Goal: Task Accomplishment & Management: Use online tool/utility

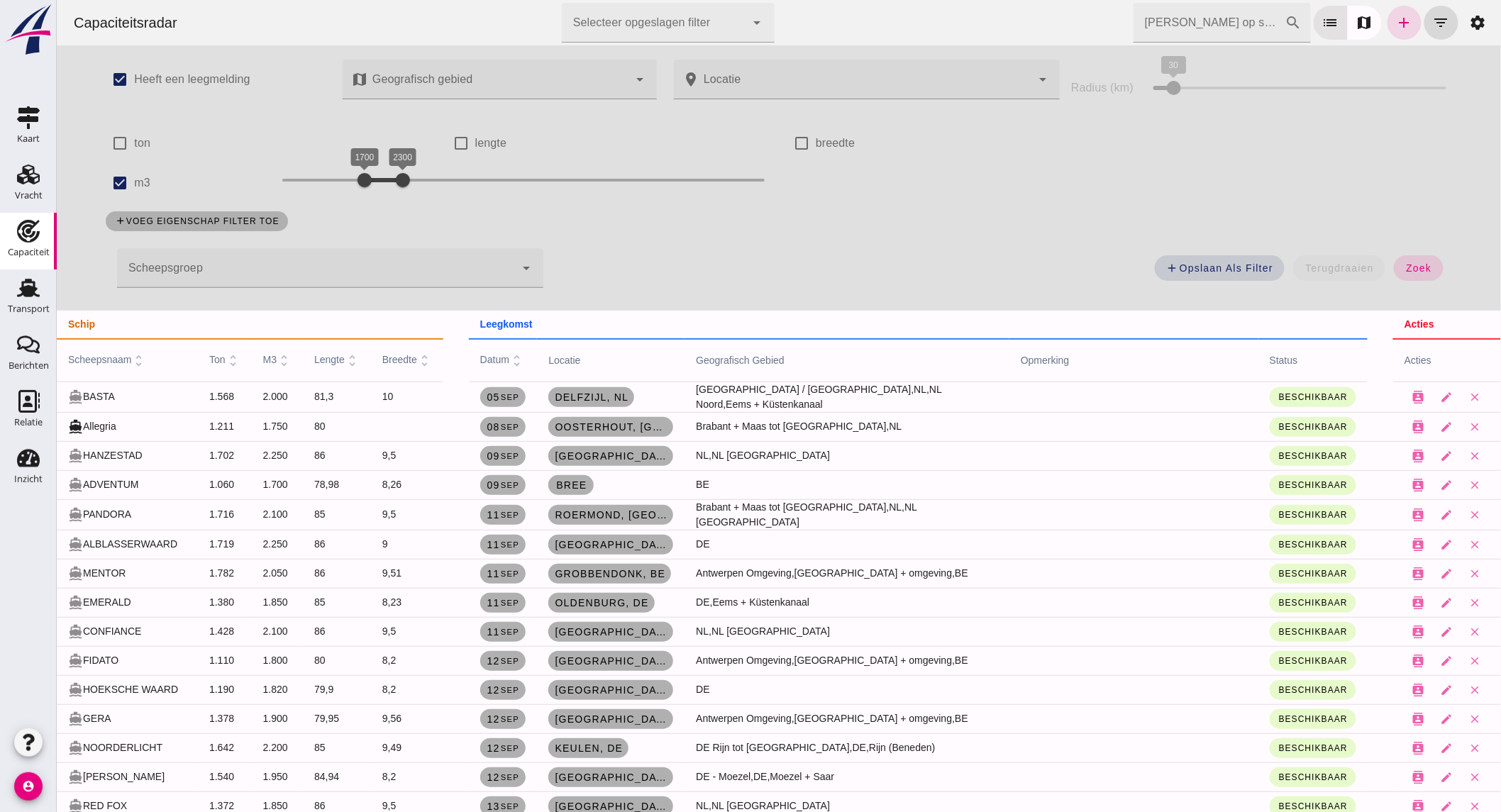
click at [96, 180] on div "check_box m3" at bounding box center [181, 182] width 171 height 40
click at [105, 180] on input "m3" at bounding box center [119, 182] width 28 height 28
checkbox input "false"
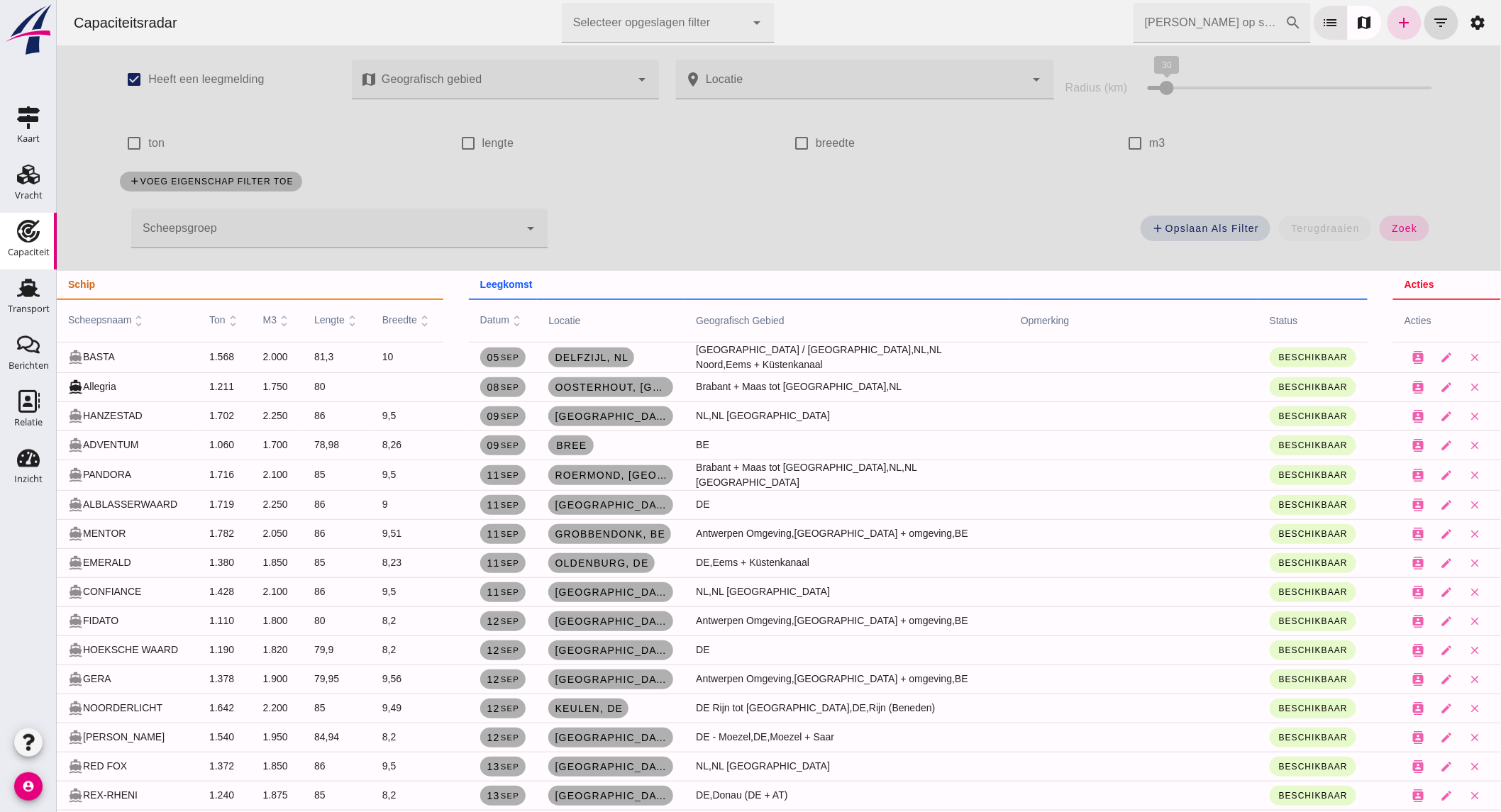
click at [265, 226] on div at bounding box center [325, 228] width 388 height 40
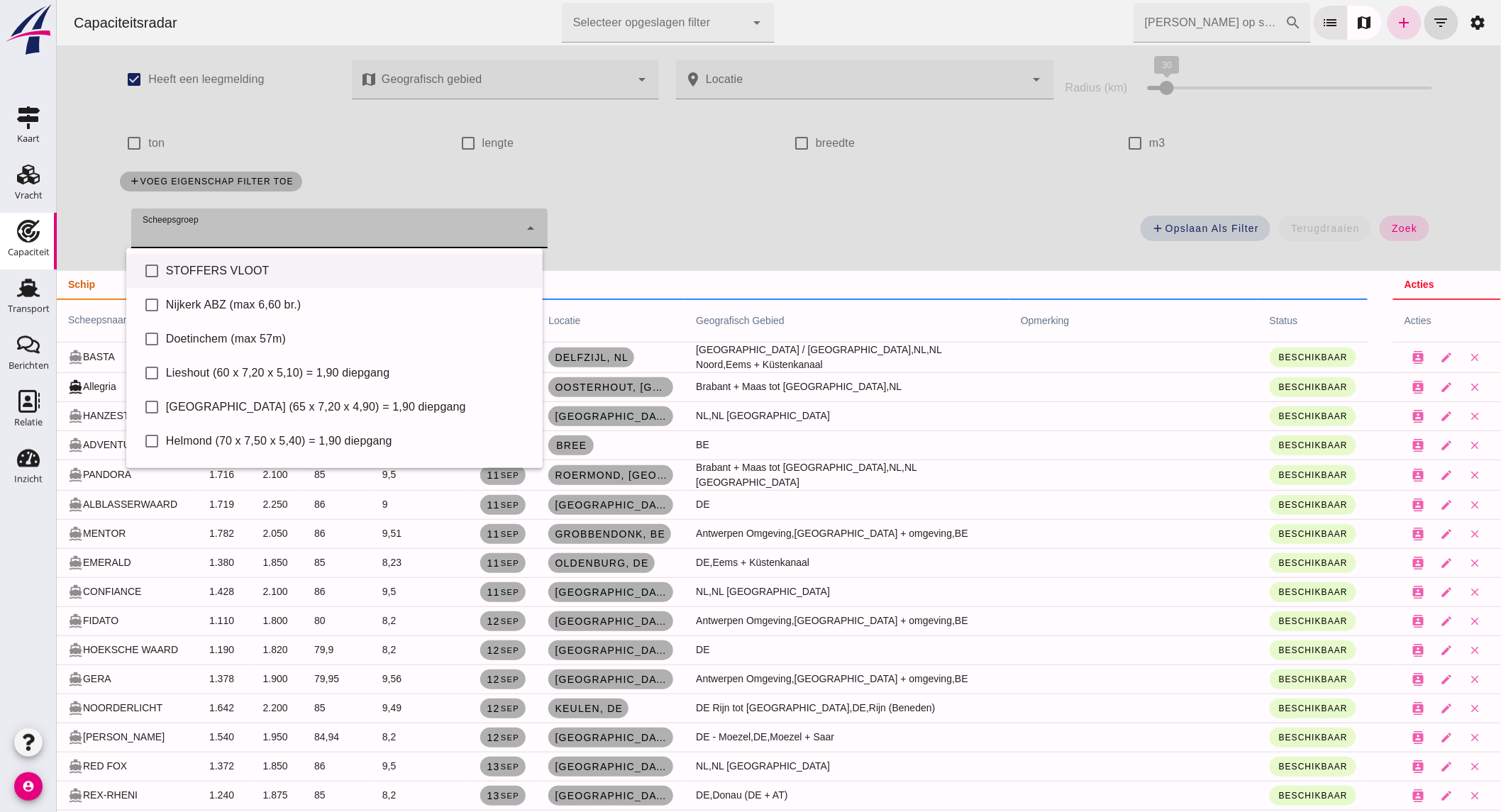
click at [275, 271] on div "STOFFERS VLOOT" at bounding box center [348, 271] width 365 height 17
type input "STOFFERS VLOOT"
checkbox input "true"
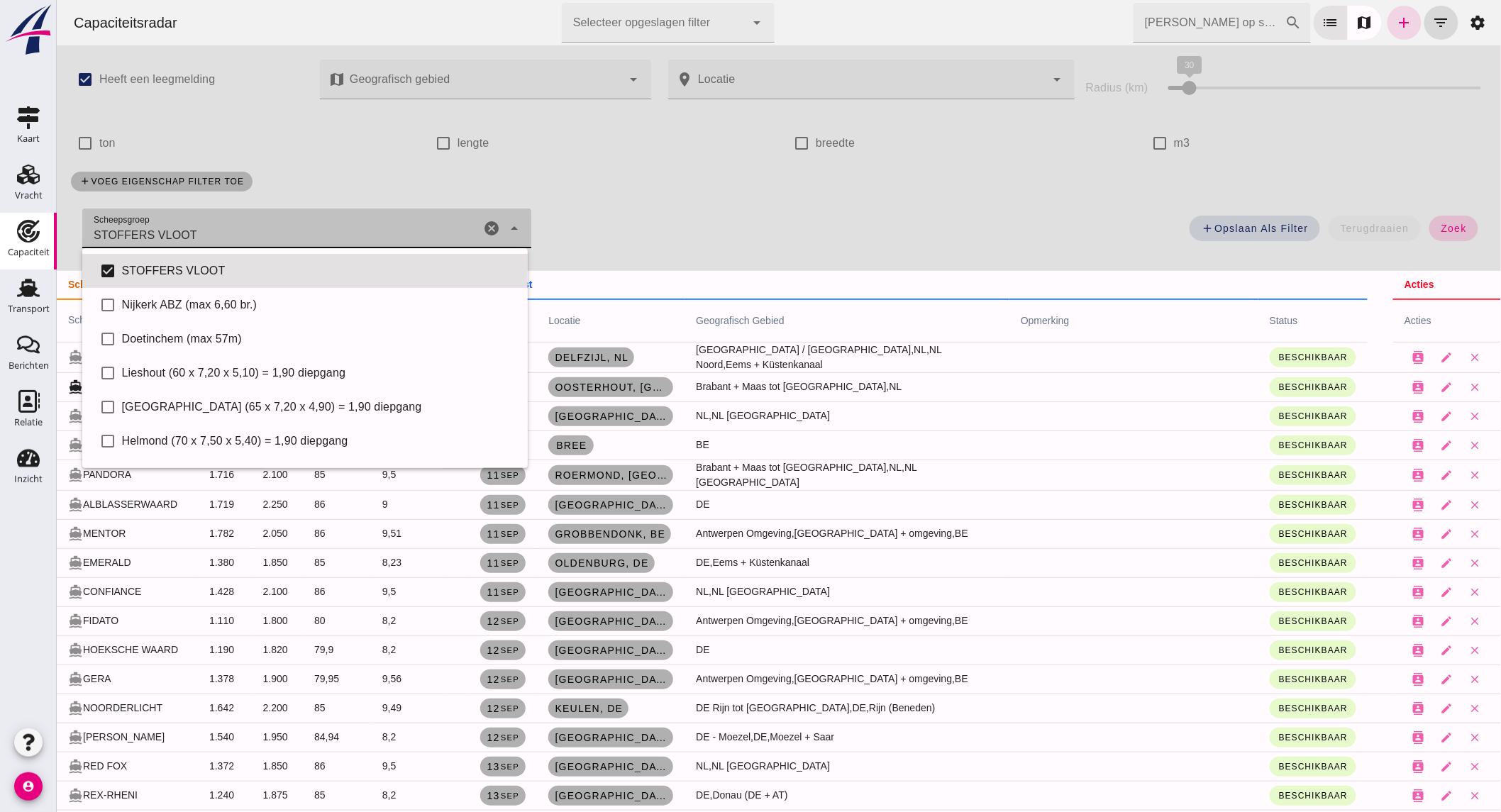
click at [1445, 228] on span "zoek" at bounding box center [1453, 228] width 26 height 12
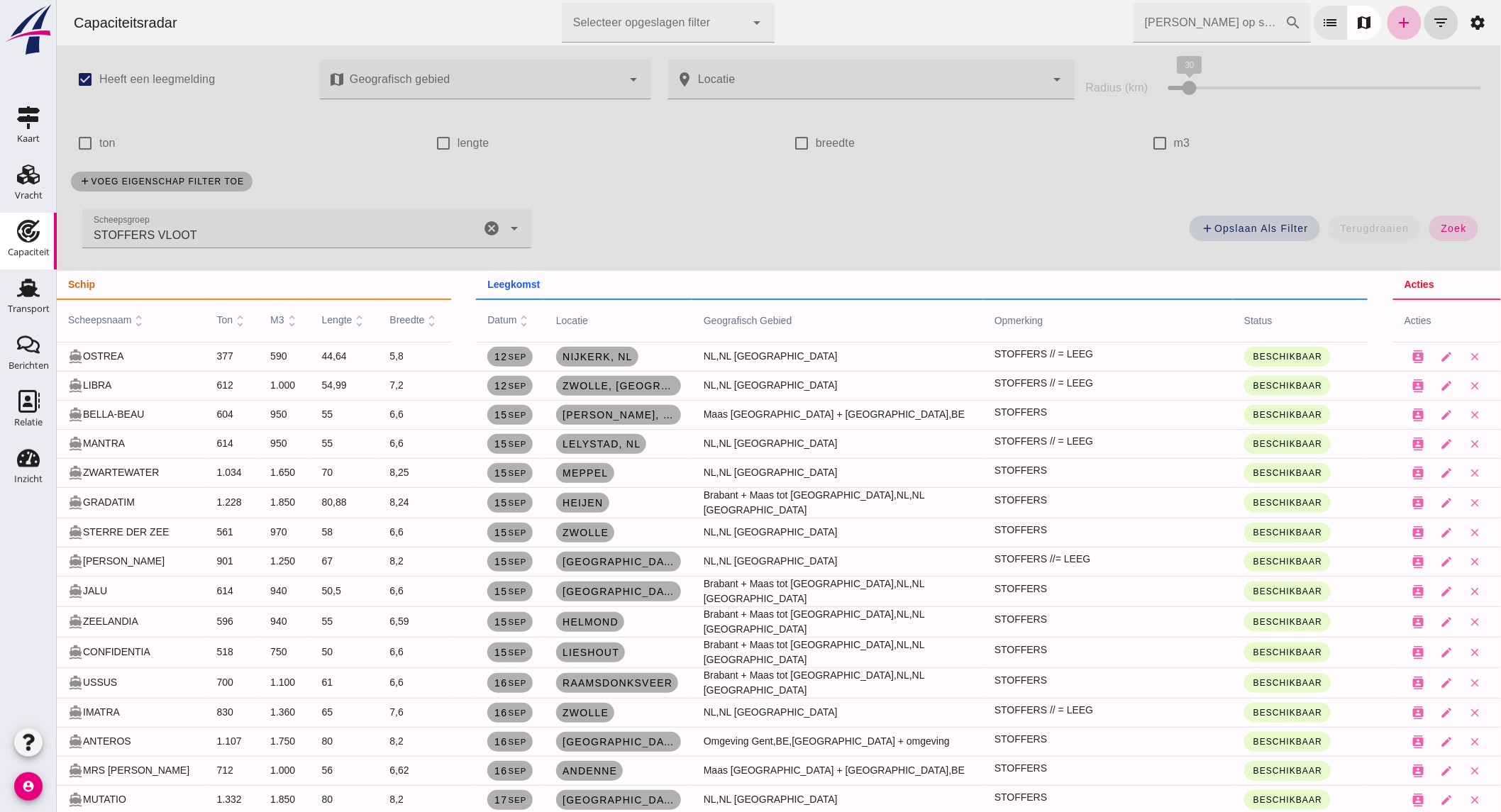
click at [487, 227] on icon "cancel" at bounding box center [491, 228] width 17 height 17
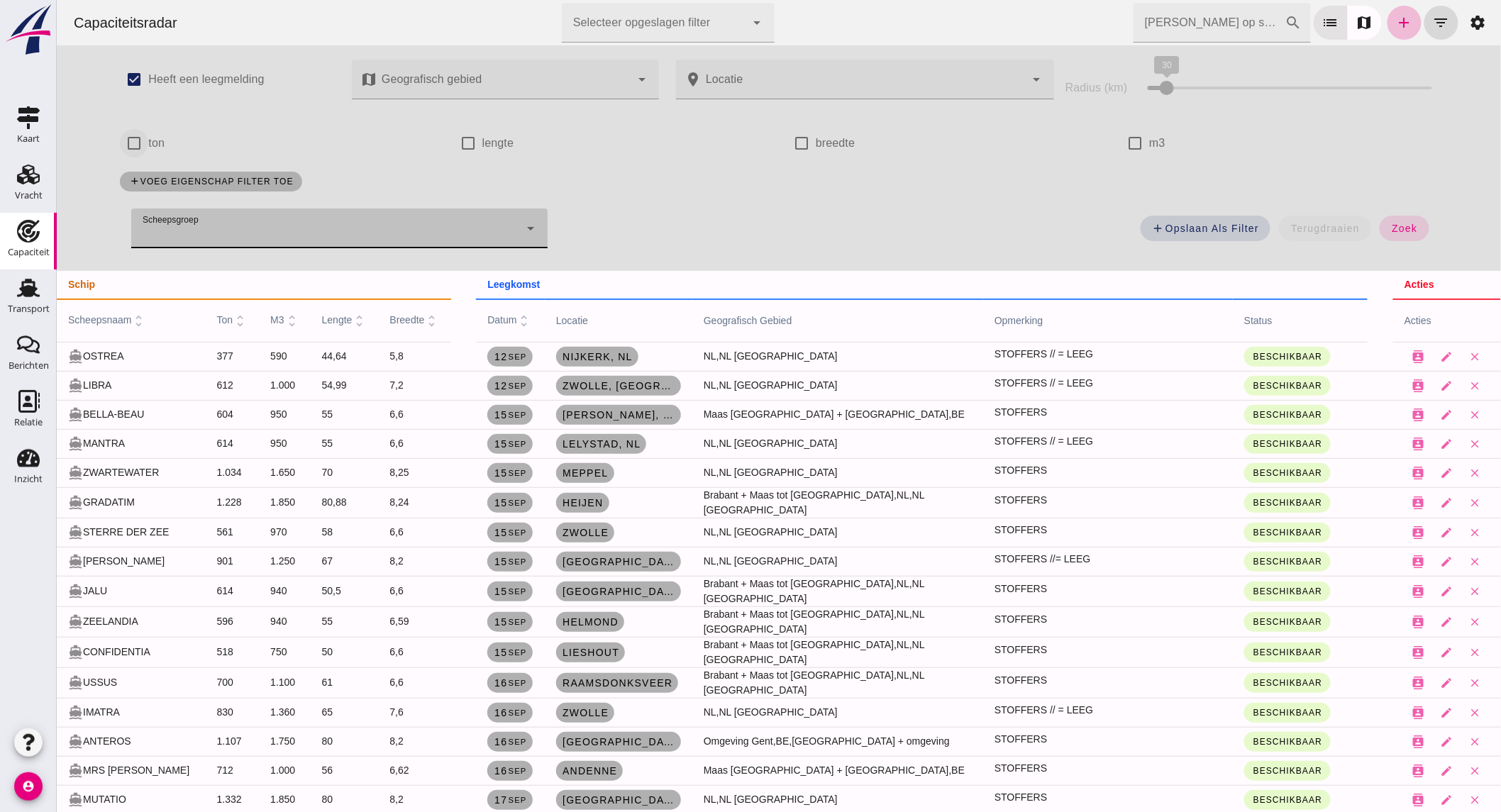
click at [132, 139] on input "ton" at bounding box center [133, 143] width 28 height 28
checkbox input "true"
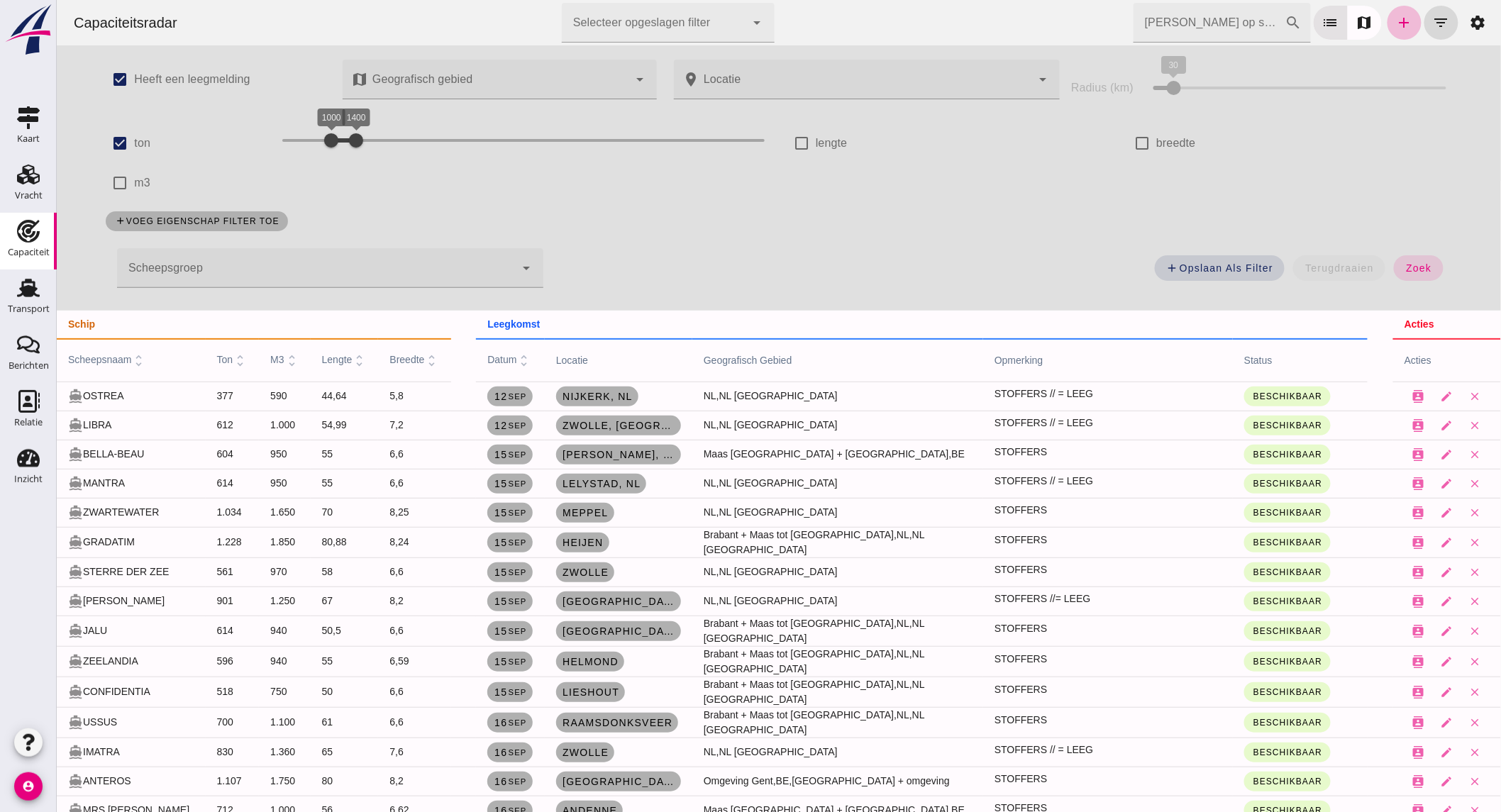
drag, startPoint x: 247, startPoint y: 140, endPoint x: 167, endPoint y: 139, distance: 80.0
click at [166, 140] on div "check_box ton 200 1400 1000 1400" at bounding box center [437, 143] width 682 height 40
drag, startPoint x: 342, startPoint y: 139, endPoint x: 319, endPoint y: 142, distance: 23.2
click at [319, 142] on div at bounding box center [331, 140] width 28 height 28
click at [1408, 270] on span "zoek" at bounding box center [1418, 269] width 26 height 12
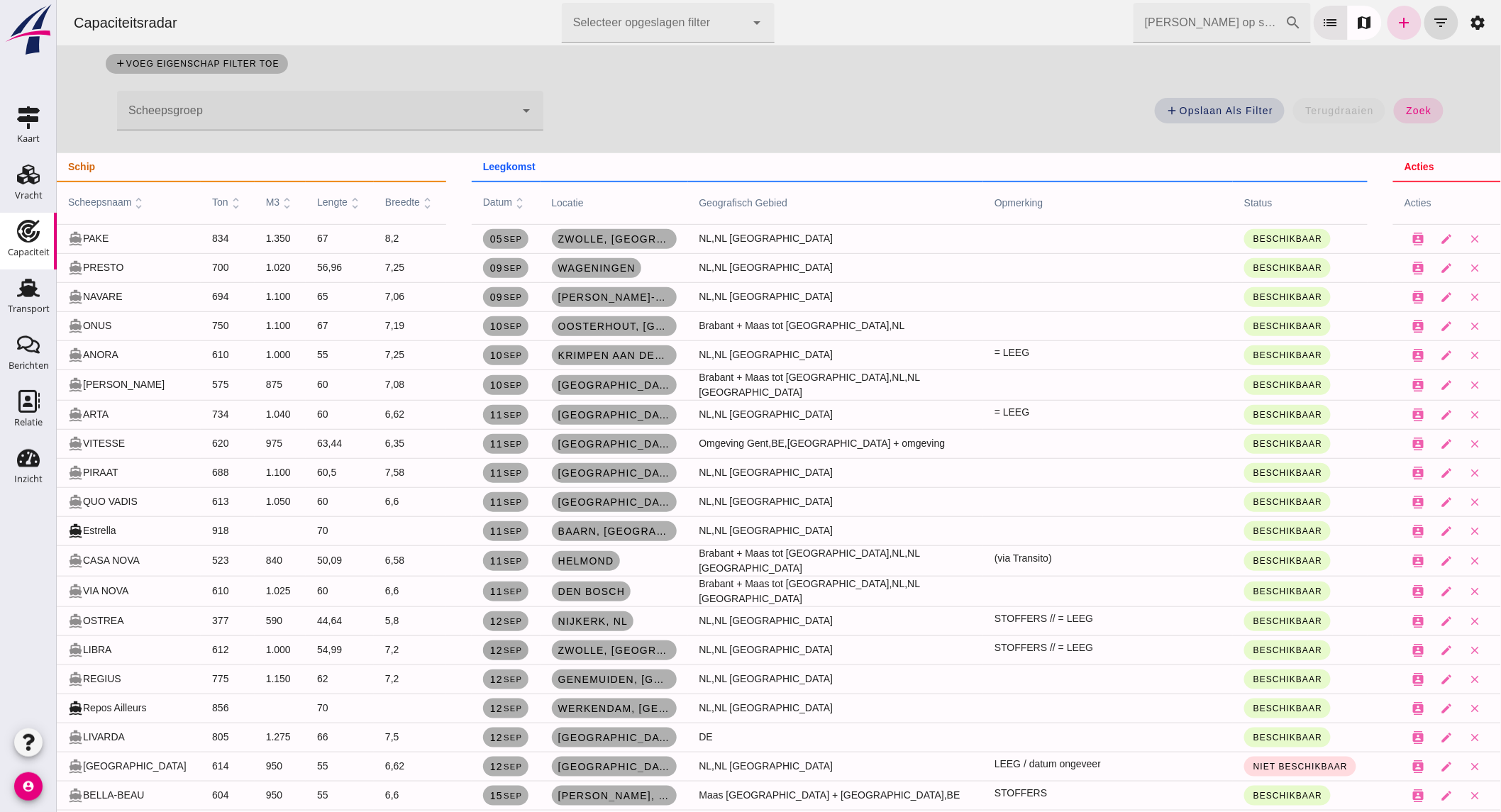
scroll to position [236, 0]
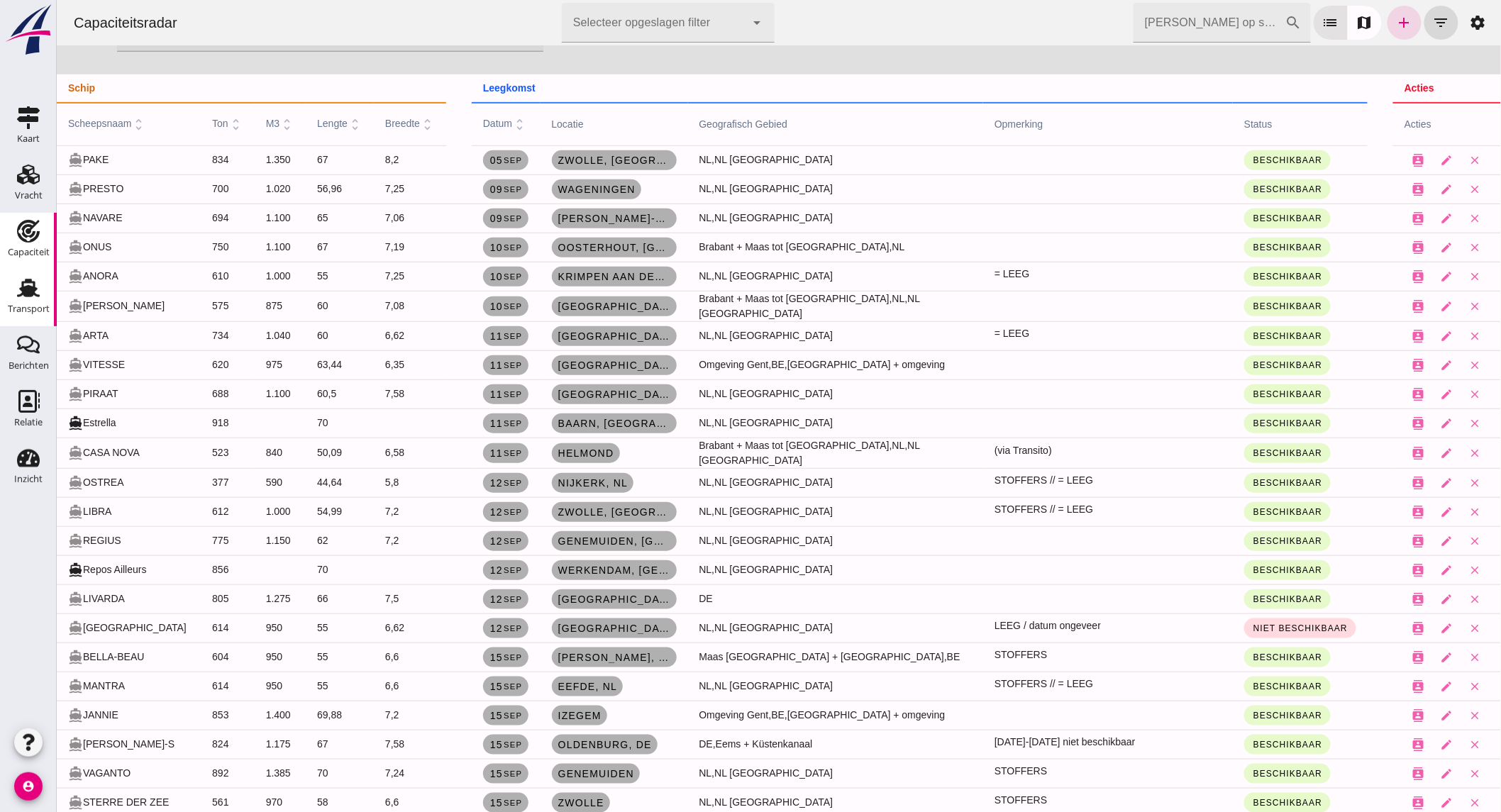
click at [16, 315] on div "Transport" at bounding box center [28, 309] width 42 height 20
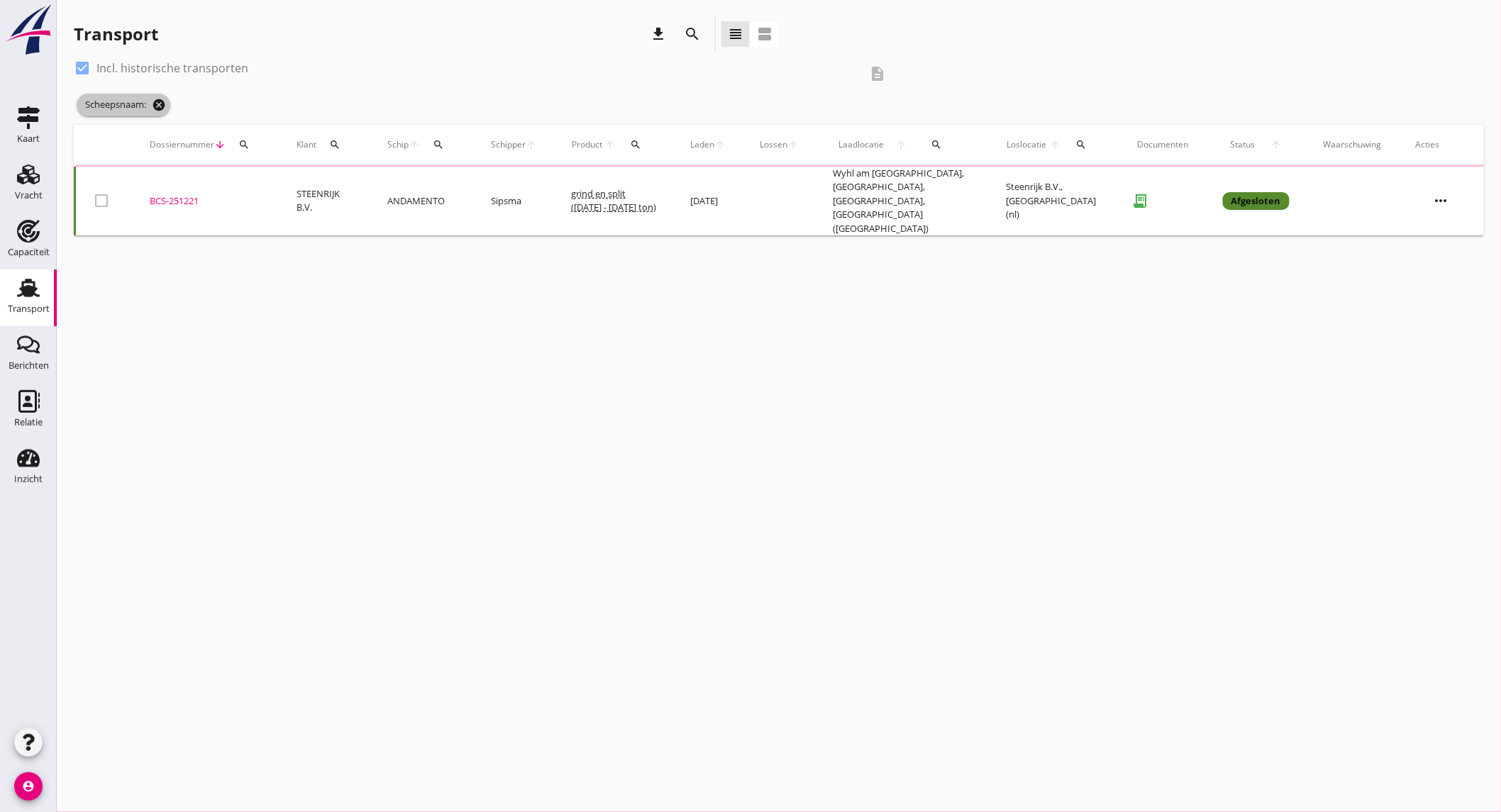
click at [158, 103] on icon "cancel" at bounding box center [159, 105] width 14 height 14
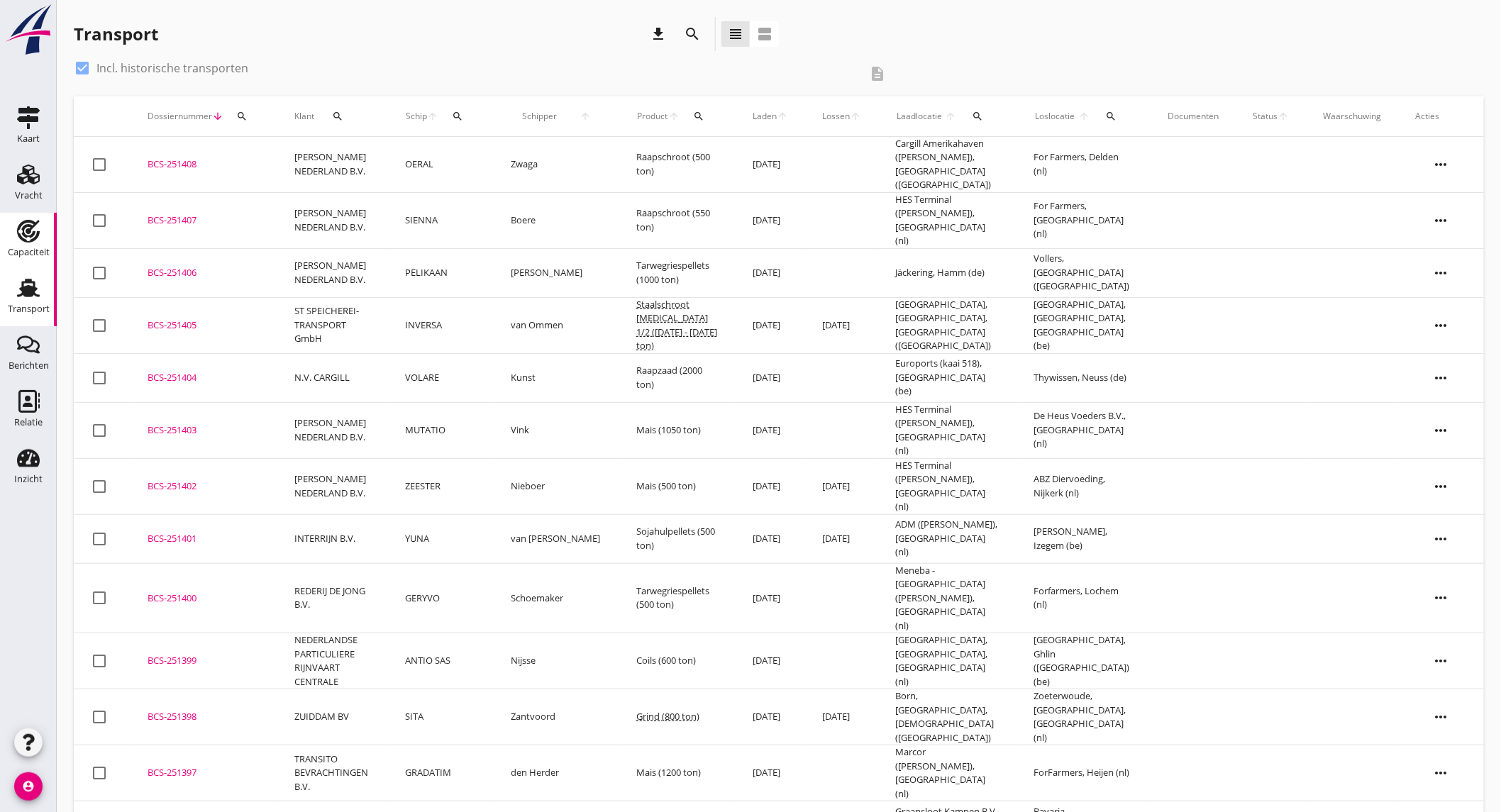
click at [25, 234] on icon "Capaciteit" at bounding box center [27, 230] width 23 height 23
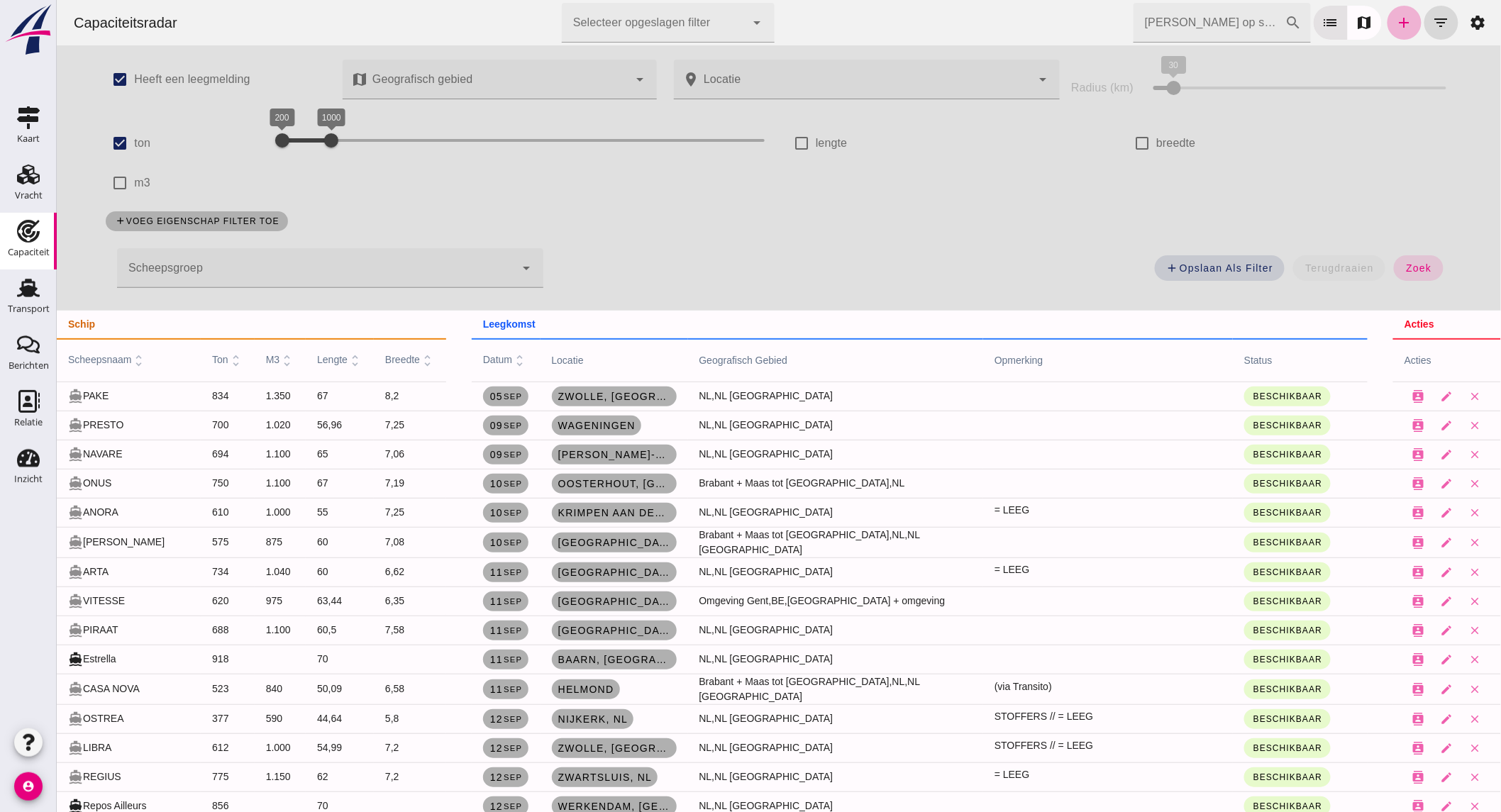
click at [1396, 17] on icon "add" at bounding box center [1404, 22] width 17 height 17
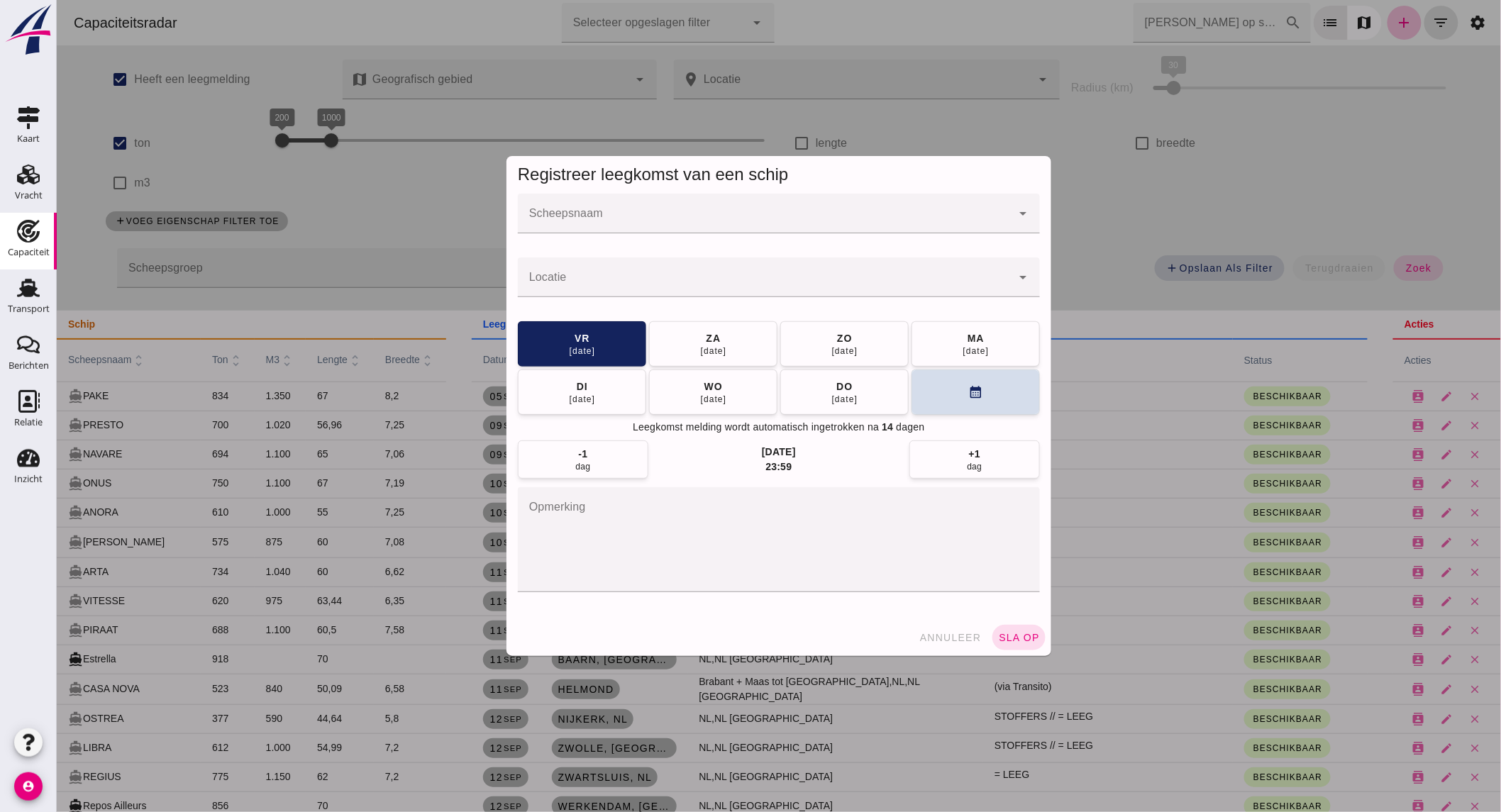
click at [639, 211] on div at bounding box center [763, 213] width 493 height 40
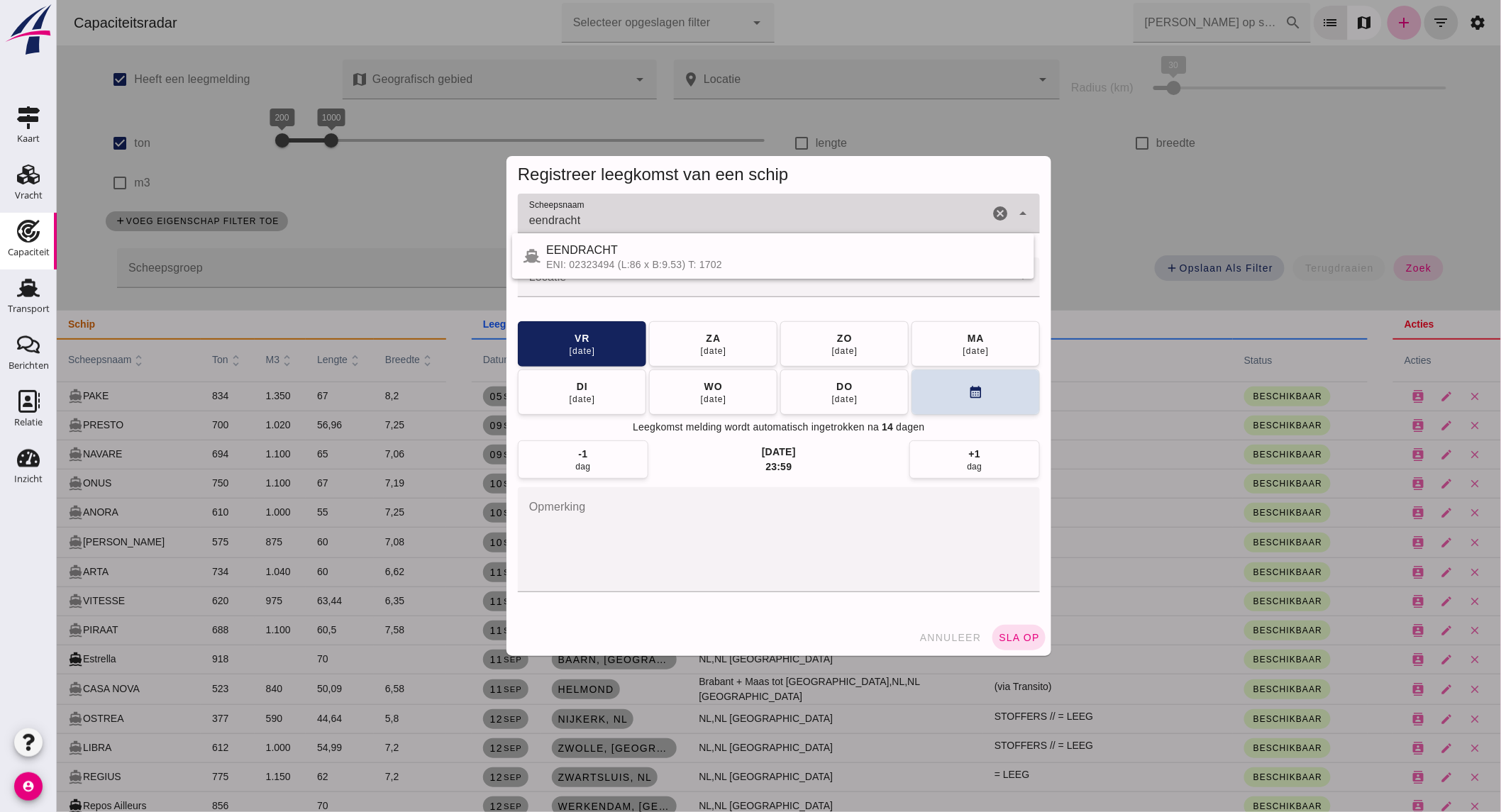
click at [629, 264] on div "ENI: 02323494 (L:86 x B:9.53) T: 1702" at bounding box center [784, 265] width 477 height 12
type input "EENDRACHT"
click at [627, 279] on input "Locatie" at bounding box center [763, 283] width 493 height 17
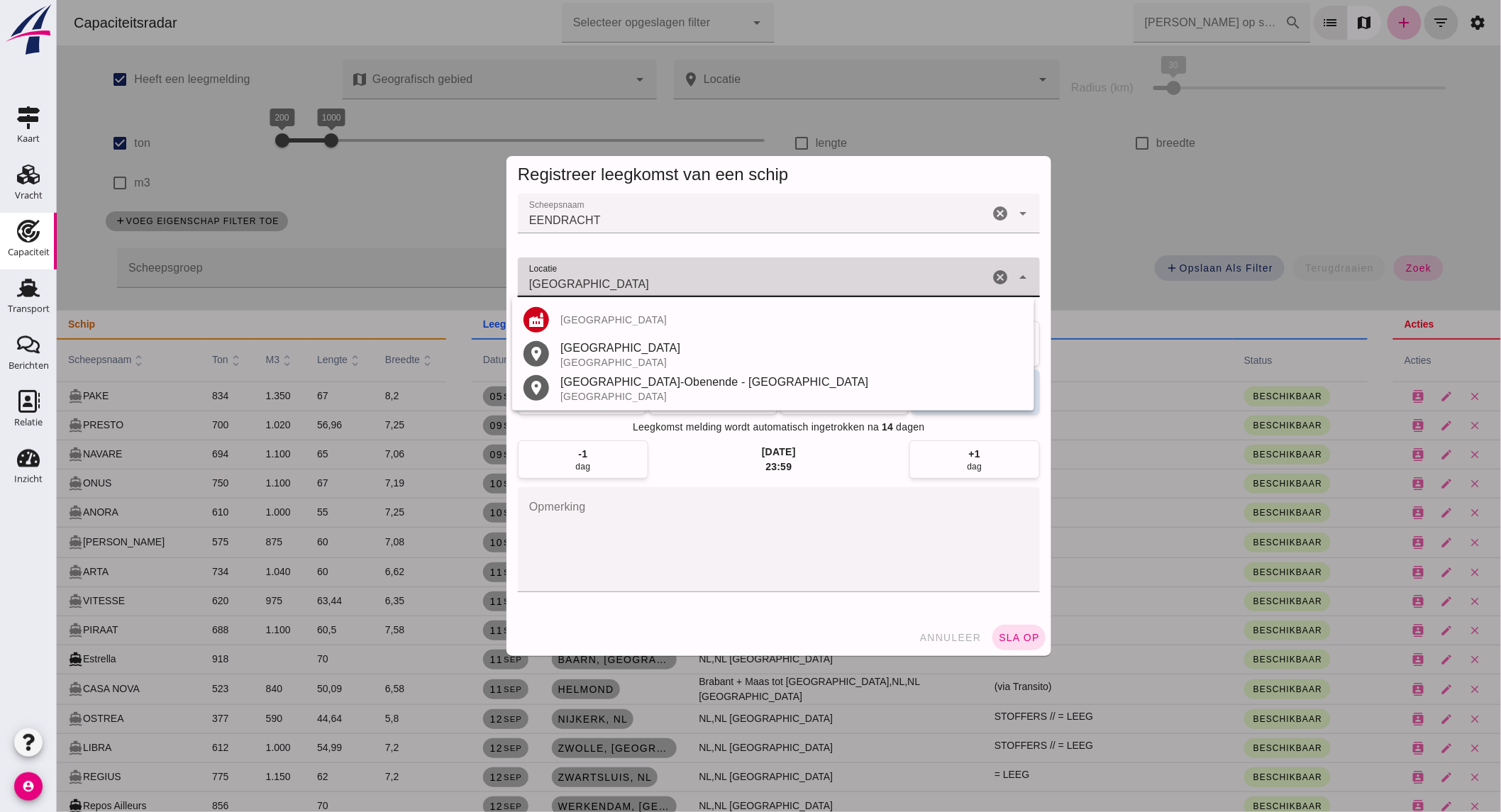
type input "[GEOGRAPHIC_DATA]"
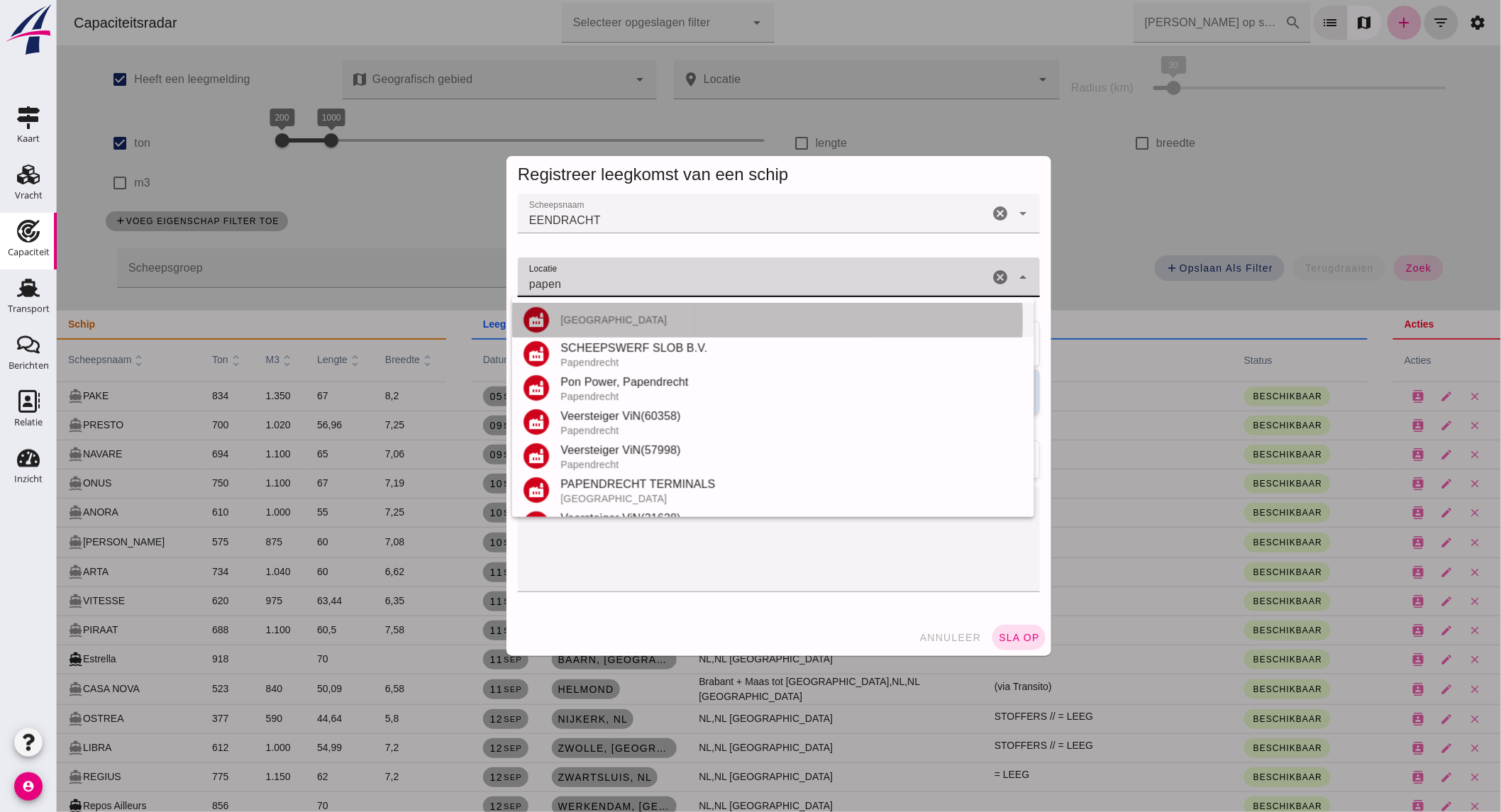
click at [659, 314] on div "[GEOGRAPHIC_DATA]" at bounding box center [792, 320] width 463 height 12
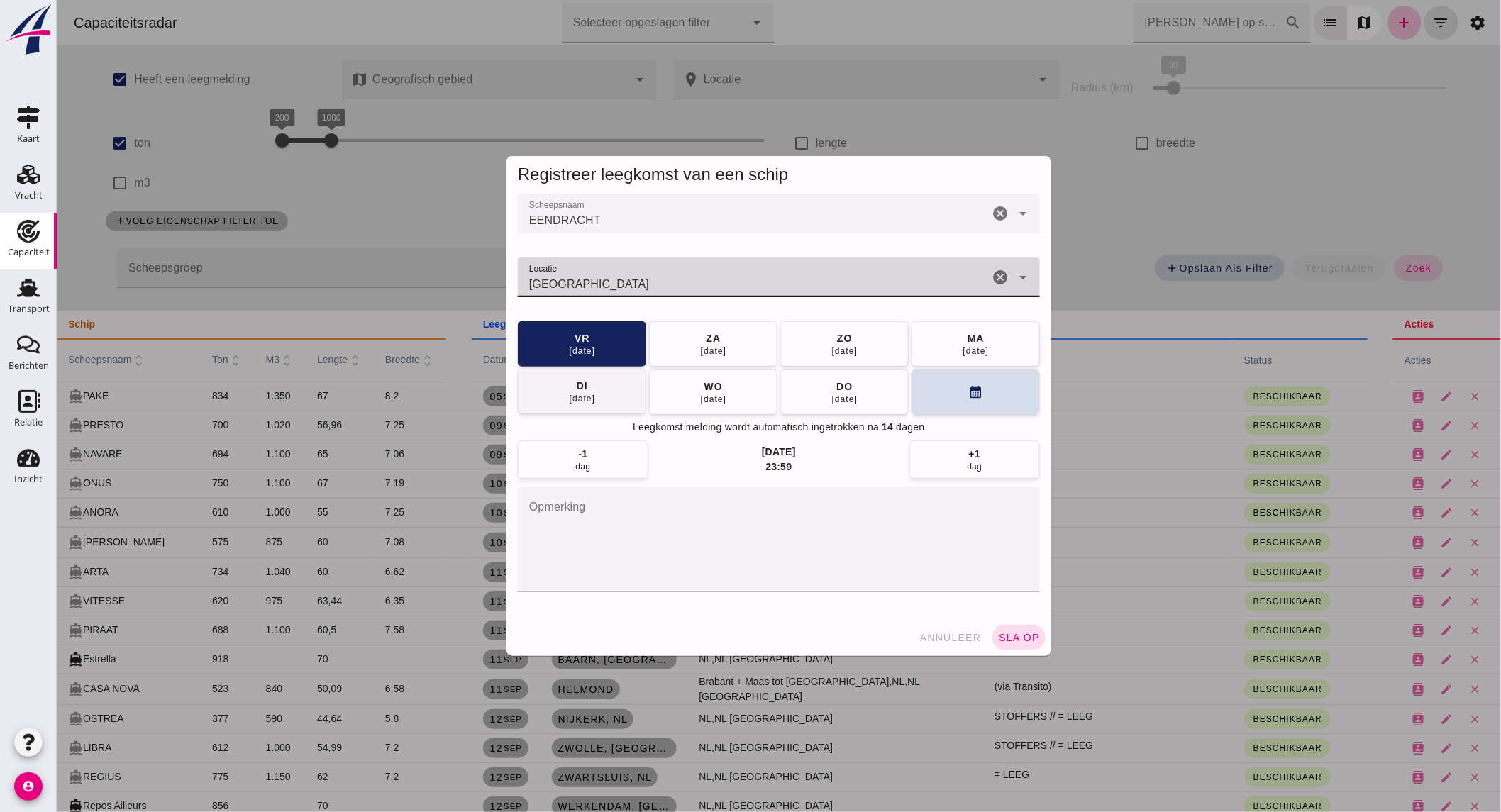
type input "[GEOGRAPHIC_DATA]"
click at [543, 400] on button "[DATE]" at bounding box center [581, 391] width 129 height 45
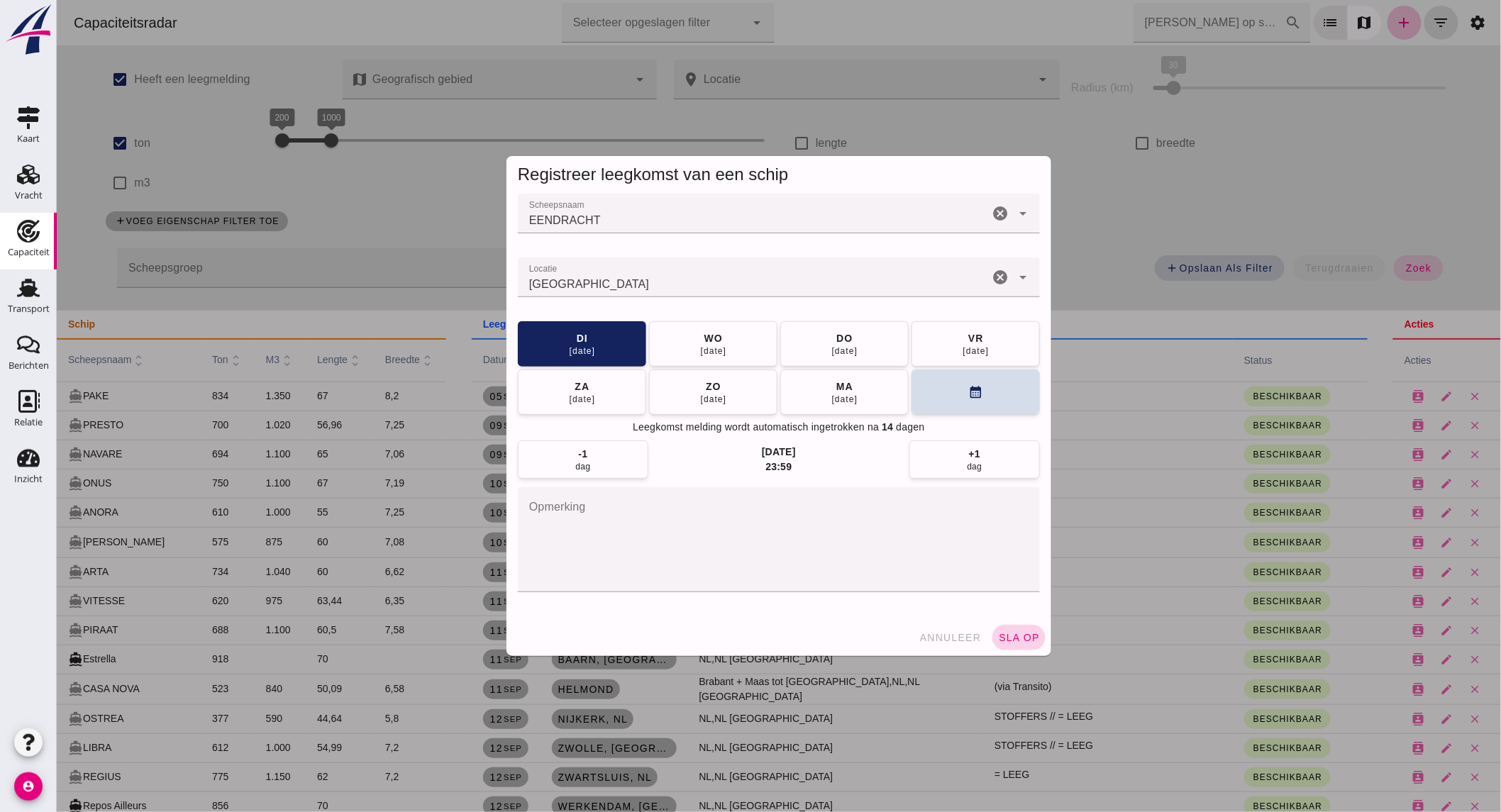
click at [1014, 629] on button "sla op" at bounding box center [1018, 637] width 53 height 25
